Goal: Submit feedback/report problem

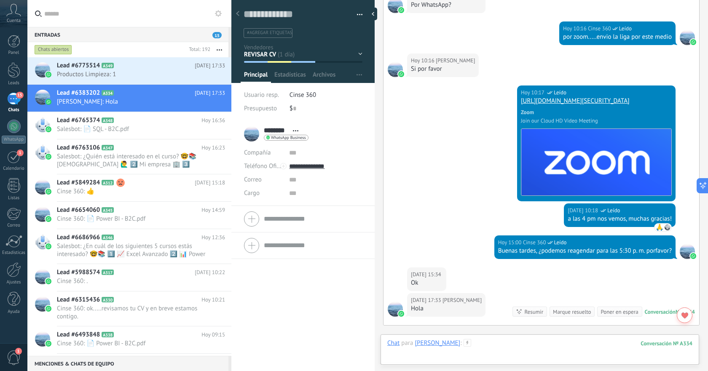
click at [528, 345] on div at bounding box center [539, 351] width 305 height 25
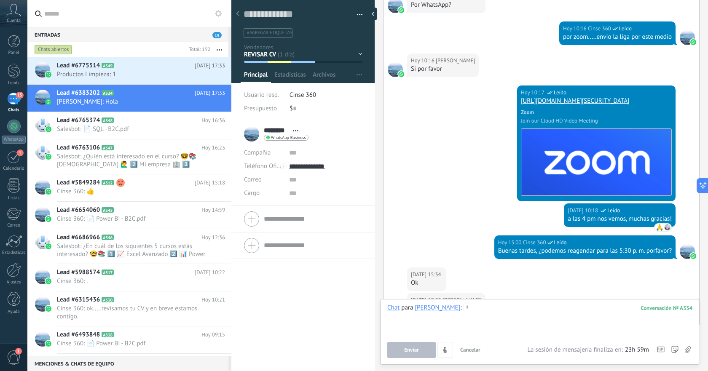
click at [540, 308] on div at bounding box center [539, 320] width 305 height 32
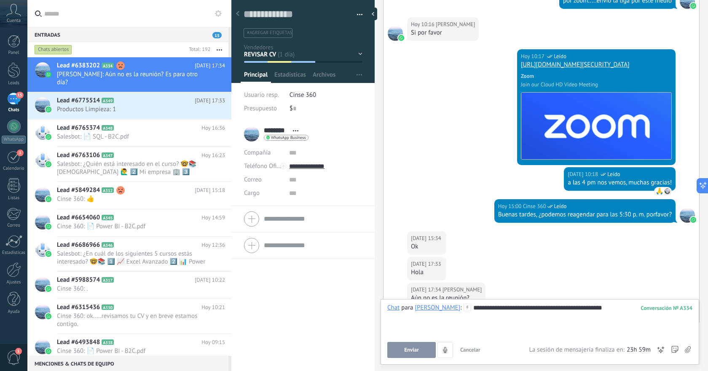
click at [415, 348] on span "Enviar" at bounding box center [411, 350] width 15 height 6
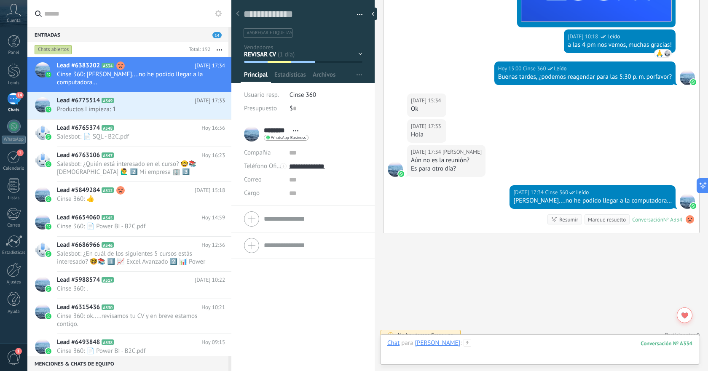
click at [579, 343] on div at bounding box center [539, 351] width 305 height 25
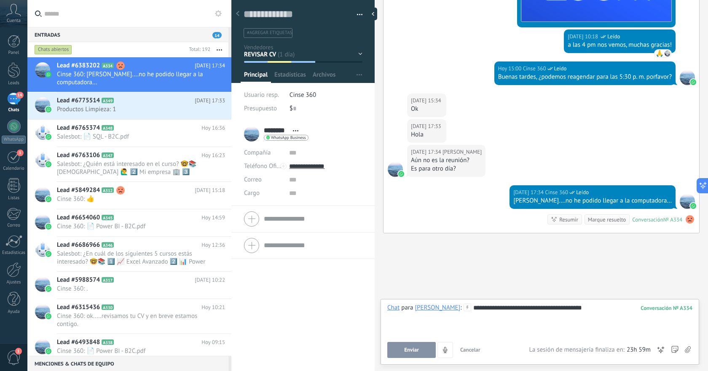
click at [421, 348] on button "Enviar" at bounding box center [411, 350] width 48 height 16
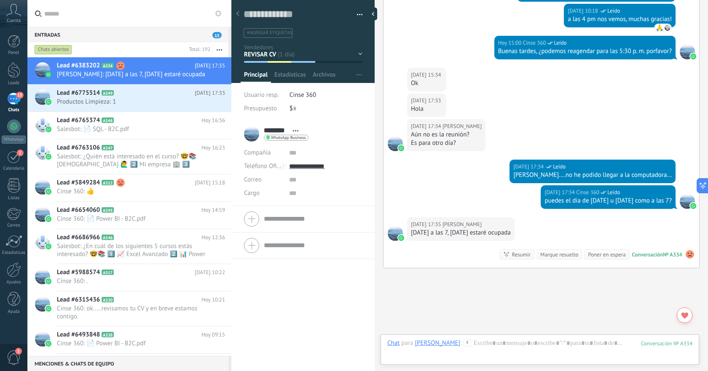
scroll to position [1102, 0]
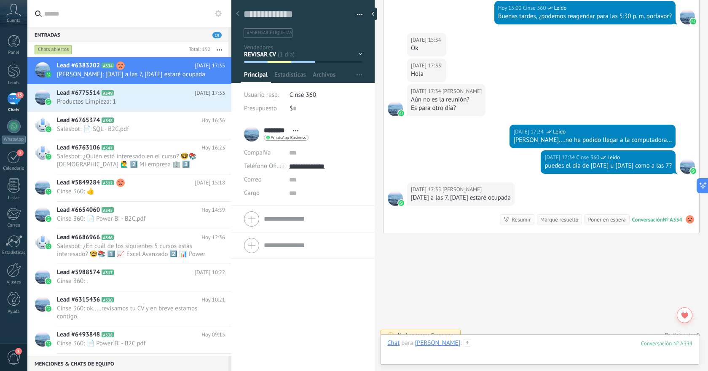
click at [523, 343] on div at bounding box center [539, 351] width 305 height 25
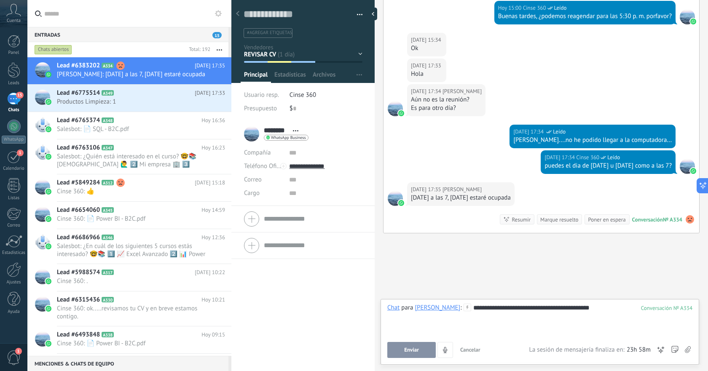
click at [412, 351] on span "Enviar" at bounding box center [411, 350] width 15 height 6
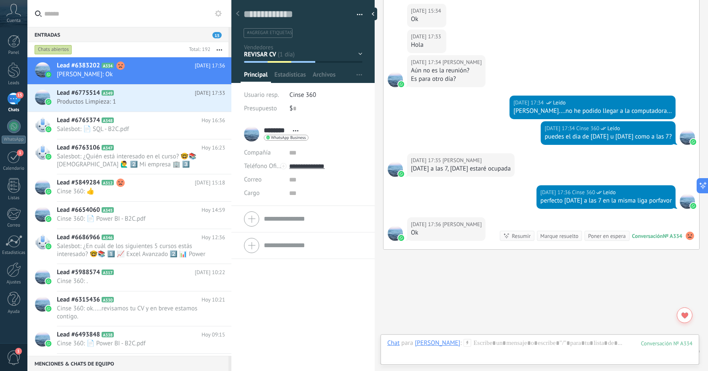
scroll to position [1147, 0]
